Goal: Check status: Check status

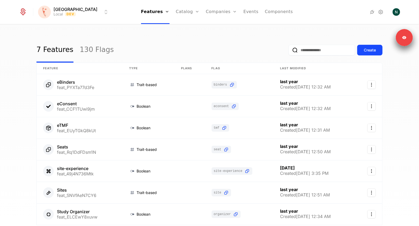
click at [75, 10] on html "[PERSON_NAME] Local Dev Features Features Flags Catalog Plans Add Ons Credits C…" at bounding box center [209, 113] width 419 height 226
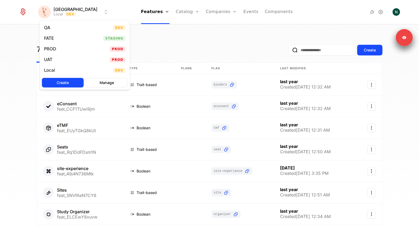
click at [51, 58] on div "UAT" at bounding box center [48, 60] width 8 height 4
click at [70, 15] on html "[PERSON_NAME] Prod Features Features Flags Catalog Plans Add Ons Credits Config…" at bounding box center [209, 113] width 419 height 226
click at [55, 47] on div "PROD" at bounding box center [50, 49] width 12 height 4
click at [61, 14] on html "[PERSON_NAME] PROD Prod Features Features Flags Catalog Plans Add Ons Credits C…" at bounding box center [209, 113] width 419 height 226
click at [50, 56] on div "UAT Prod" at bounding box center [85, 59] width 90 height 11
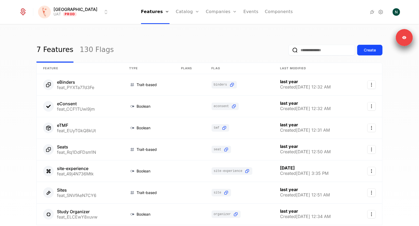
click at [65, 17] on html "[PERSON_NAME] Prod Features Features Flags Catalog Plans Add Ons Credits Config…" at bounding box center [209, 113] width 419 height 226
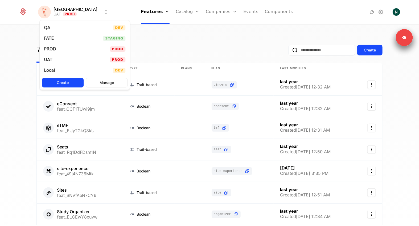
click at [60, 38] on div "FATE Staging" at bounding box center [85, 38] width 90 height 11
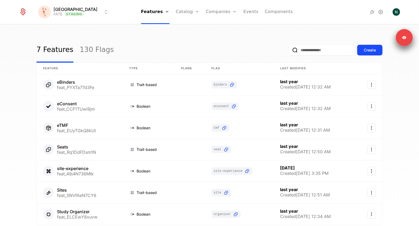
click at [67, 15] on html "[PERSON_NAME] FATE Staging Features Features Flags Catalog Plans Add Ons Credit…" at bounding box center [209, 113] width 419 height 226
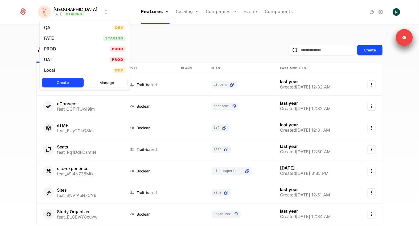
click at [50, 28] on div "QA" at bounding box center [49, 27] width 11 height 5
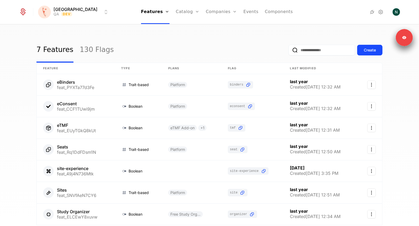
click at [85, 51] on link "130 Flags" at bounding box center [97, 50] width 34 height 25
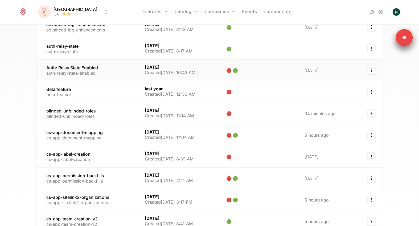
scroll to position [79, 0]
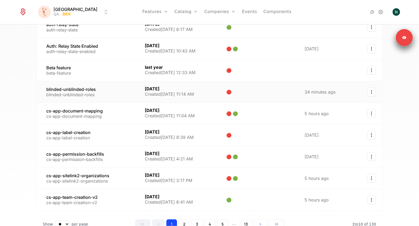
click at [96, 90] on link at bounding box center [88, 91] width 102 height 21
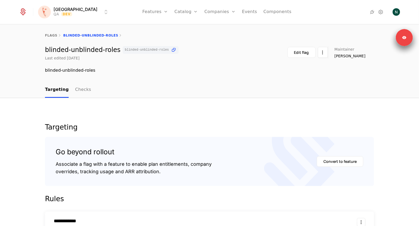
click at [205, 10] on link "Companies" at bounding box center [220, 12] width 31 height 24
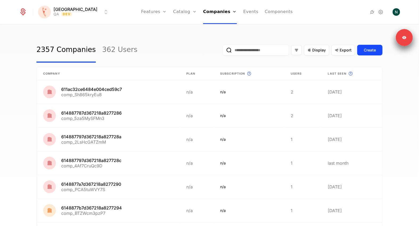
click at [264, 51] on input "email" at bounding box center [256, 50] width 67 height 11
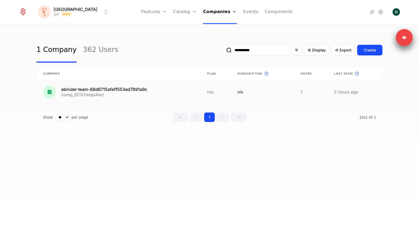
type input "**********"
click at [80, 88] on link at bounding box center [119, 91] width 164 height 23
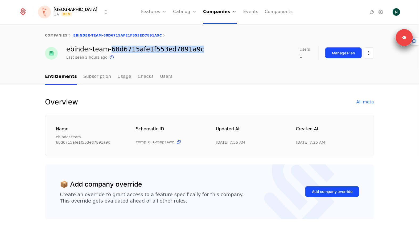
drag, startPoint x: 106, startPoint y: 48, endPoint x: 191, endPoint y: 52, distance: 85.1
click at [191, 52] on div "ebinder-team-68d6715afe1f553ed7891a9c Last seen 2 hours ago This is the date a …" at bounding box center [209, 53] width 329 height 14
copy div "68d6715afe1f553ed7891a9c"
click at [145, 53] on div "ebinder-team-68d6715afe1f553ed7891a9c Last seen 2 hours ago This is the date a …" at bounding box center [135, 53] width 138 height 14
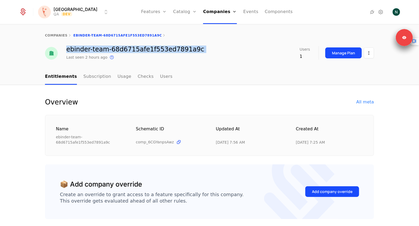
click at [145, 53] on div "ebinder-team-68d6715afe1f553ed7891a9c Last seen 2 hours ago This is the date a …" at bounding box center [135, 53] width 138 height 14
click at [160, 70] on link "Users" at bounding box center [166, 77] width 13 height 16
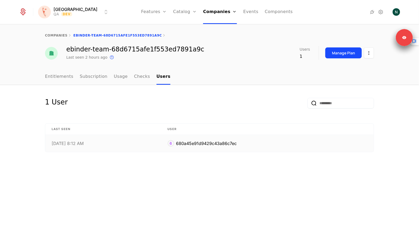
click at [210, 142] on div "680a45e91d9429c43a86c7ec" at bounding box center [206, 143] width 61 height 6
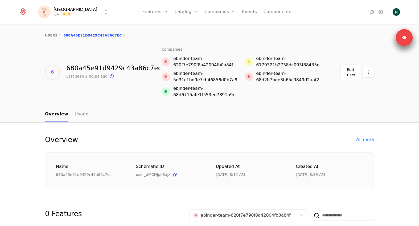
click at [208, 35] on div "users 680a45e91d9429c43a86c7ec" at bounding box center [209, 35] width 329 height 4
click at [114, 70] on div "680a45e91d9429c43a86c7ec" at bounding box center [113, 68] width 95 height 6
copy div "680a45e91d9429c43a86c7ec"
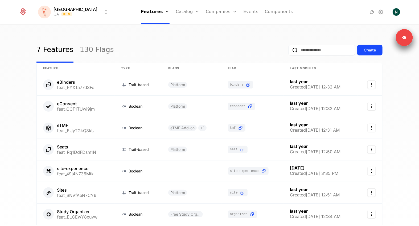
click at [148, 40] on div "Features Flags" at bounding box center [159, 31] width 37 height 26
click at [148, 36] on link "Flags" at bounding box center [160, 35] width 25 height 4
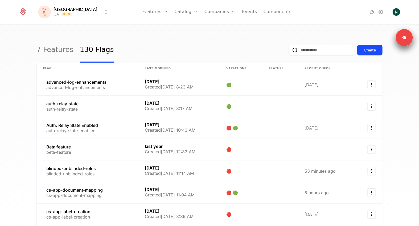
click at [175, 12] on link "Catalog" at bounding box center [187, 12] width 24 height 24
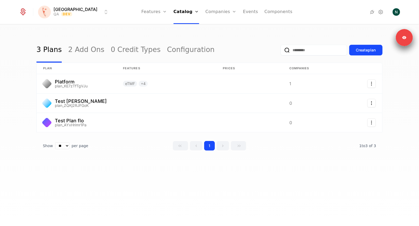
click at [210, 12] on link "Companies" at bounding box center [221, 12] width 31 height 24
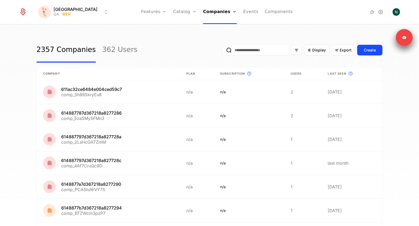
click at [115, 57] on link "362 Users" at bounding box center [119, 50] width 35 height 25
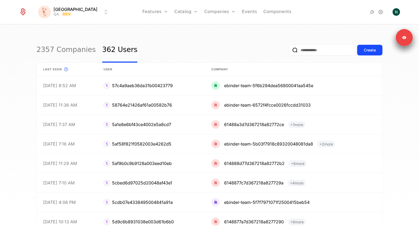
click at [150, 36] on link "Flags" at bounding box center [161, 35] width 25 height 4
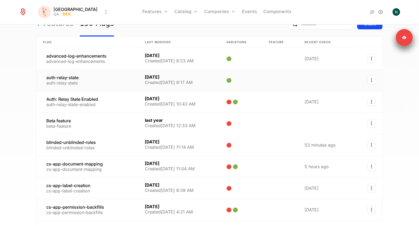
scroll to position [62, 0]
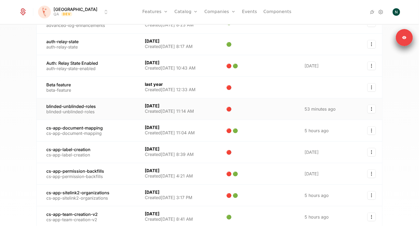
click at [81, 113] on link at bounding box center [88, 108] width 102 height 21
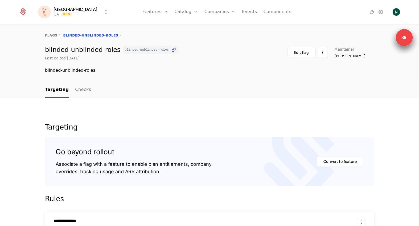
click at [83, 89] on link "Checks" at bounding box center [83, 90] width 16 height 16
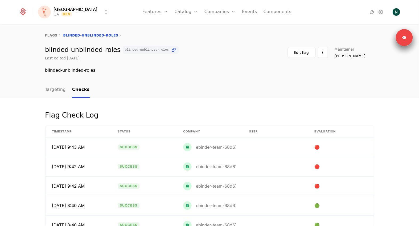
click at [56, 91] on link "Targeting" at bounding box center [55, 90] width 21 height 16
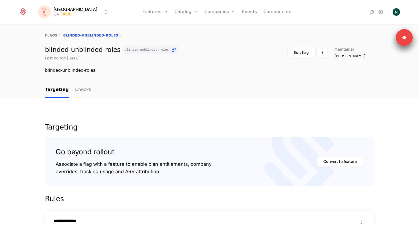
scroll to position [167, 0]
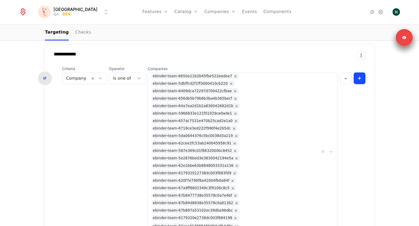
click at [214, 11] on link "Companies" at bounding box center [220, 12] width 31 height 24
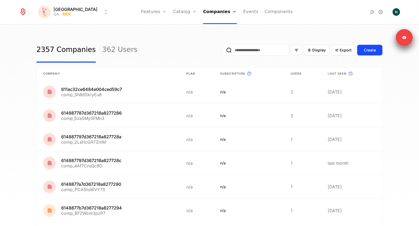
click at [263, 48] on input "email" at bounding box center [256, 50] width 67 height 11
paste input "**********"
click at [220, 51] on button "submit" at bounding box center [220, 51] width 0 height 0
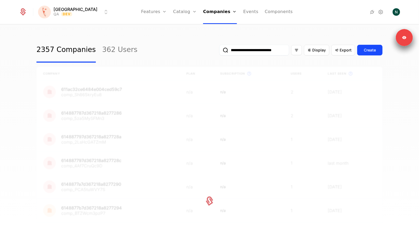
scroll to position [0, 49]
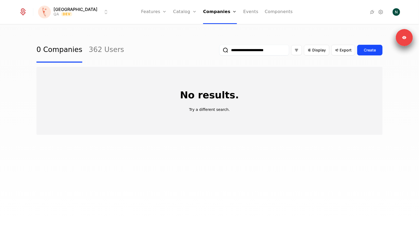
click at [220, 51] on button "submit" at bounding box center [220, 51] width 0 height 0
click at [203, 9] on link "Companies" at bounding box center [220, 12] width 34 height 24
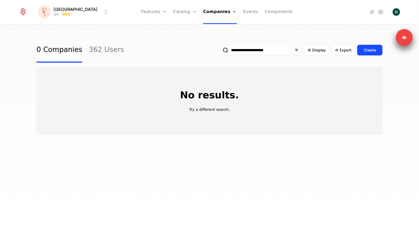
click at [260, 53] on input "**********" at bounding box center [255, 50] width 70 height 11
type input "**********"
click at [220, 51] on button "submit" at bounding box center [220, 51] width 0 height 0
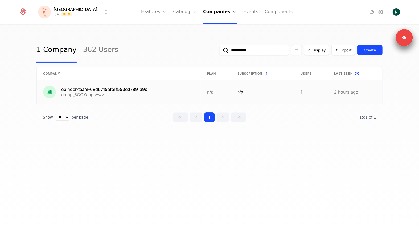
click at [111, 84] on link at bounding box center [119, 91] width 164 height 23
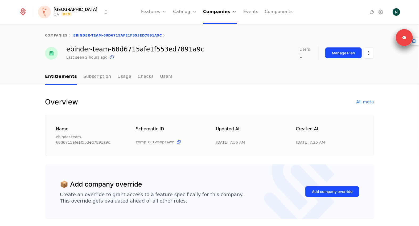
click at [139, 51] on div "ebinder-team-68d6715afe1f553ed7891a9c" at bounding box center [135, 49] width 138 height 6
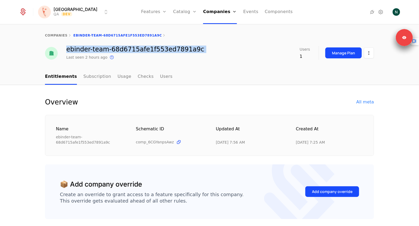
click at [139, 51] on div "ebinder-team-68d6715afe1f553ed7891a9c" at bounding box center [135, 49] width 138 height 6
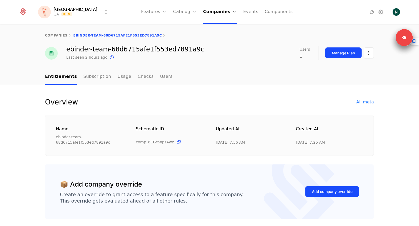
click at [169, 51] on div "ebinder-team-68d6715afe1f553ed7891a9c" at bounding box center [135, 49] width 138 height 6
click at [372, 53] on html "Florence QA Dev Features Features Flags Catalog Plans Add Ons Credits Configura…" at bounding box center [209, 113] width 419 height 226
click at [335, 70] on div "Edit company" at bounding box center [343, 68] width 33 height 7
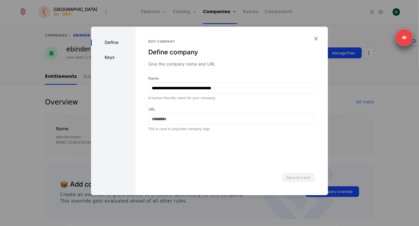
click at [111, 55] on div "Keys" at bounding box center [113, 57] width 44 height 6
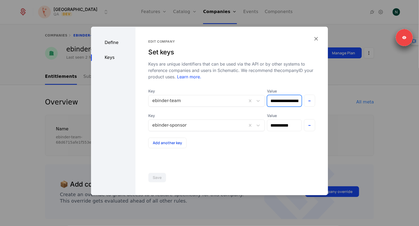
click at [284, 99] on input "**********" at bounding box center [285, 100] width 34 height 11
click at [317, 36] on icon "button" at bounding box center [316, 38] width 7 height 7
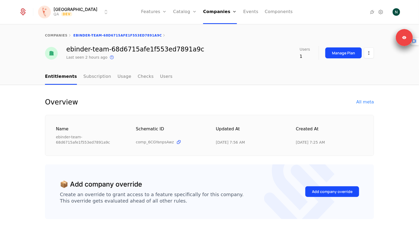
click at [206, 12] on link "Companies" at bounding box center [220, 12] width 34 height 24
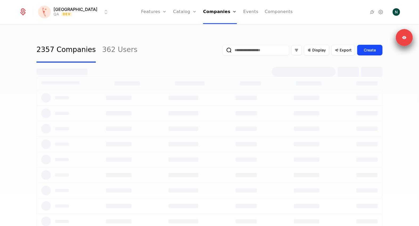
click at [148, 34] on link "Flags" at bounding box center [160, 35] width 25 height 4
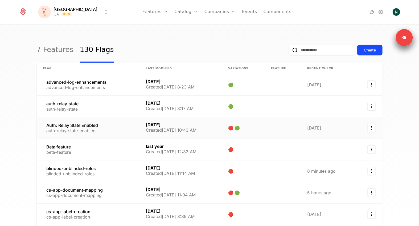
scroll to position [45, 0]
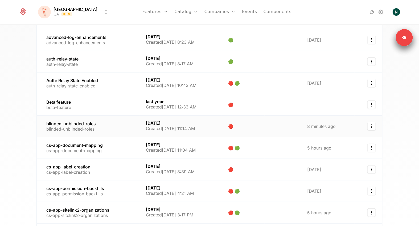
click at [91, 118] on link at bounding box center [88, 126] width 103 height 21
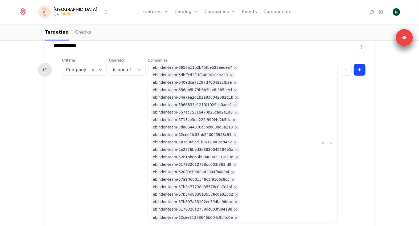
scroll to position [150, 0]
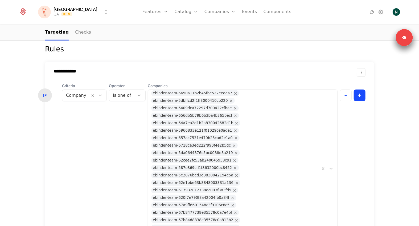
click at [205, 16] on link "Companies" at bounding box center [220, 12] width 31 height 24
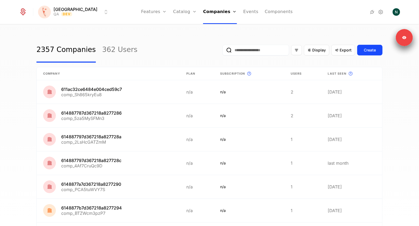
click at [249, 52] on input "email" at bounding box center [256, 50] width 67 height 11
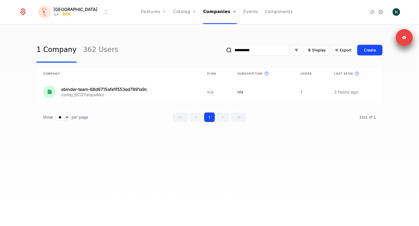
type input "**********"
click at [104, 90] on link at bounding box center [119, 91] width 164 height 23
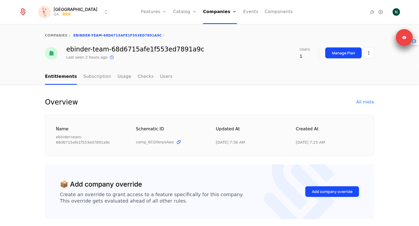
click at [121, 78] on link "Usage" at bounding box center [125, 77] width 14 height 16
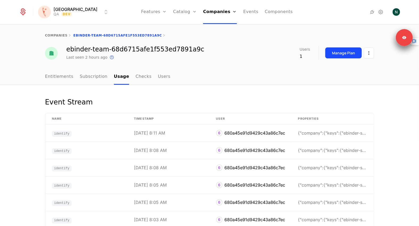
click at [147, 74] on ul "Entitlements Subscription Usage Checks Users" at bounding box center [107, 77] width 125 height 16
click at [141, 76] on link "Checks" at bounding box center [144, 77] width 16 height 16
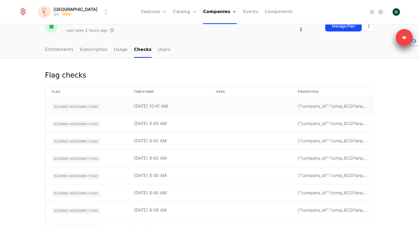
click at [147, 109] on td "10/3/25, 10:41 AM" at bounding box center [169, 106] width 82 height 17
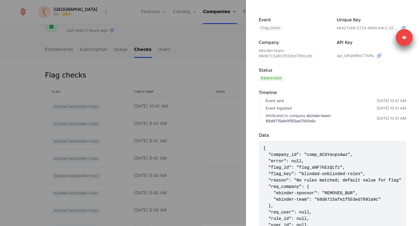
scroll to position [46, 0]
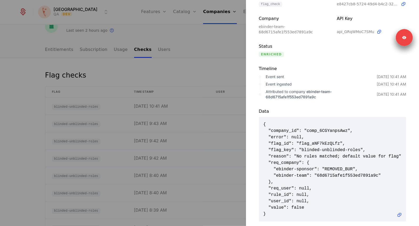
click at [160, 152] on div at bounding box center [209, 113] width 419 height 226
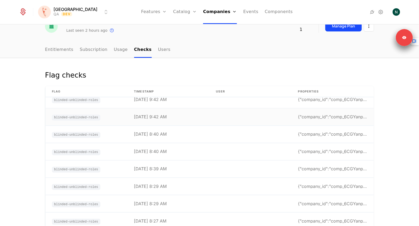
scroll to position [28, 0]
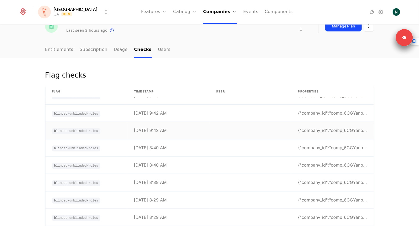
click at [156, 129] on div "10/3/25, 9:42 AM" at bounding box center [150, 130] width 33 height 4
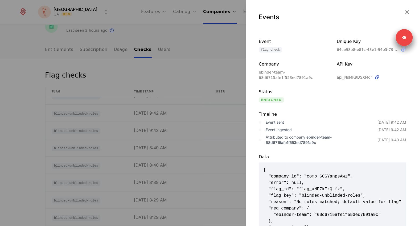
scroll to position [21, 0]
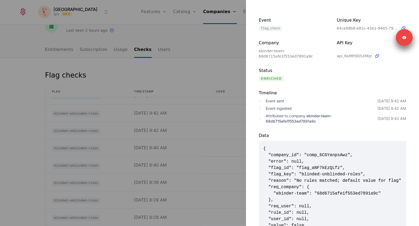
click at [198, 174] on div at bounding box center [209, 113] width 419 height 226
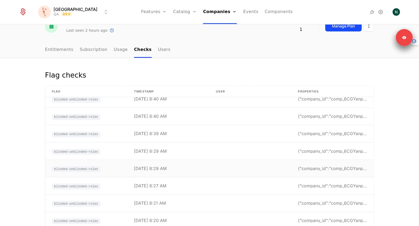
scroll to position [64, 0]
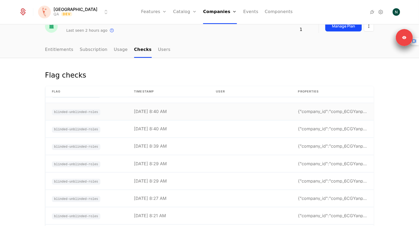
click at [161, 116] on td "10/3/25, 8:40 AM" at bounding box center [169, 111] width 82 height 17
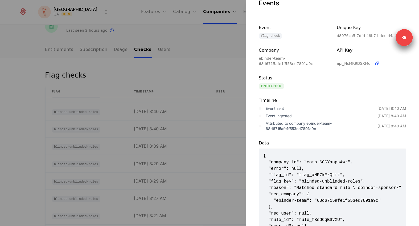
scroll to position [33, 0]
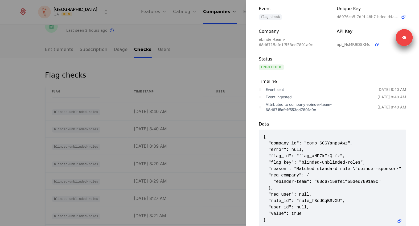
click at [187, 165] on div at bounding box center [209, 113] width 419 height 226
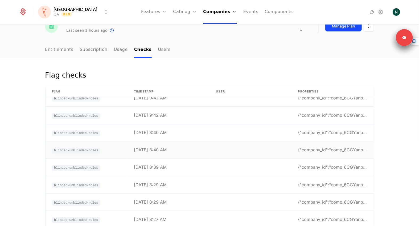
scroll to position [23, 0]
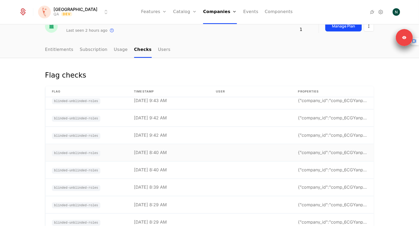
click at [156, 151] on div "10/3/25, 8:40 AM" at bounding box center [150, 153] width 33 height 4
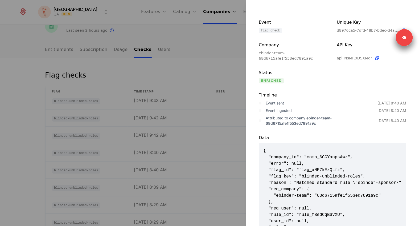
scroll to position [47, 0]
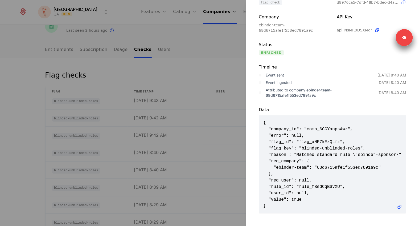
click at [205, 169] on div at bounding box center [209, 113] width 419 height 226
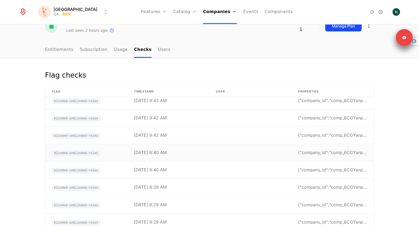
click at [157, 148] on td "10/3/25, 8:40 AM" at bounding box center [169, 152] width 82 height 17
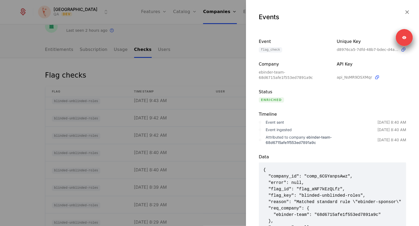
scroll to position [37, 0]
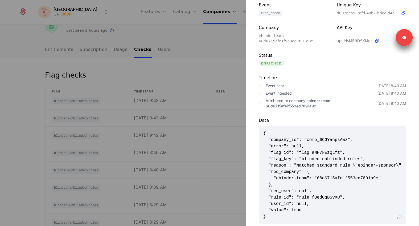
click at [212, 160] on div at bounding box center [209, 113] width 419 height 226
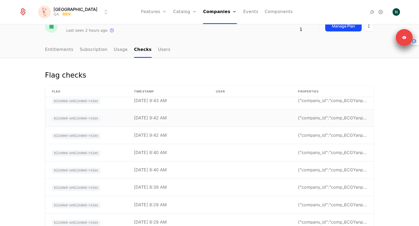
click at [164, 125] on td "10/3/25, 9:42 AM" at bounding box center [169, 117] width 82 height 17
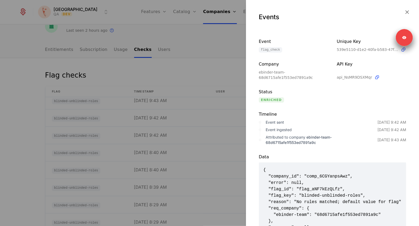
click at [212, 151] on div at bounding box center [209, 113] width 419 height 226
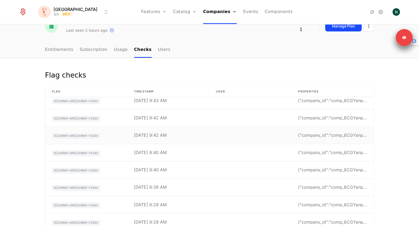
click at [170, 135] on td "10/3/25, 9:42 AM" at bounding box center [169, 135] width 82 height 17
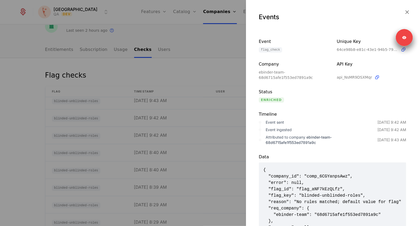
scroll to position [47, 0]
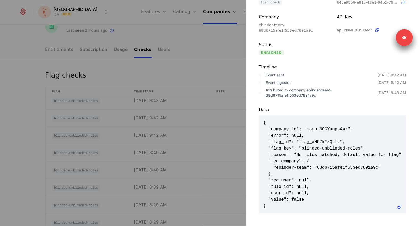
click at [191, 148] on div at bounding box center [209, 113] width 419 height 226
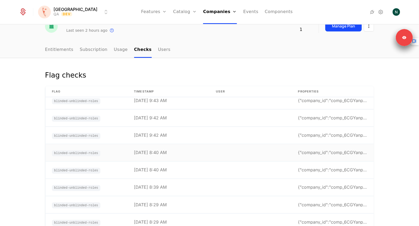
click at [167, 151] on div "10/3/25, 8:40 AM" at bounding box center [150, 153] width 33 height 4
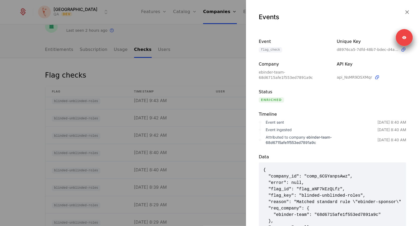
scroll to position [26, 0]
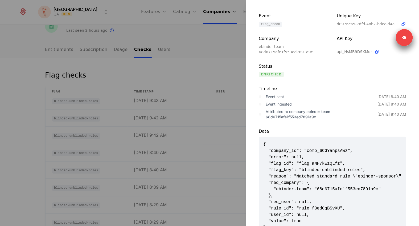
click at [299, 165] on span "{ "company_id": "comp_6CGYanpsAwz", "error": null, "flag_id": "flag_aNF7kEzQLfz…" at bounding box center [333, 186] width 139 height 90
click at [201, 161] on div at bounding box center [209, 113] width 419 height 226
